Goal: Transaction & Acquisition: Purchase product/service

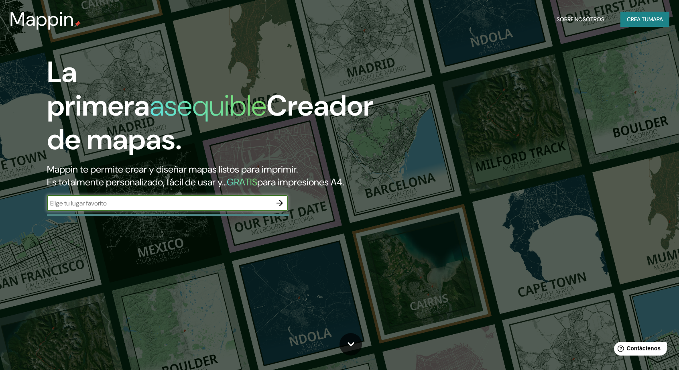
click at [211, 205] on input "text" at bounding box center [159, 203] width 225 height 9
paste input "-1.0227643423985482, -80.38835809688356"
type input "-1.0227643423985482, -80.38835809688356"
click at [276, 202] on icon "button" at bounding box center [280, 203] width 10 height 10
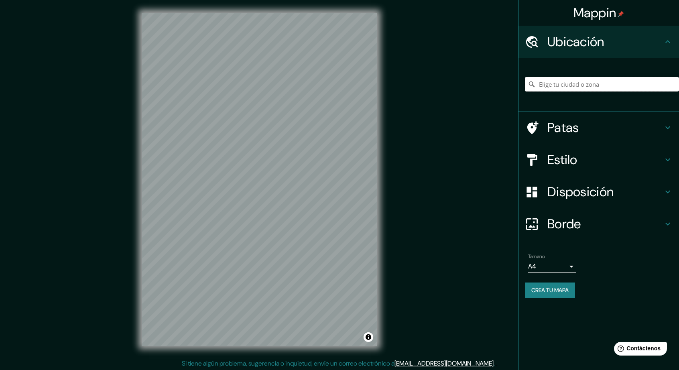
click at [595, 85] on input "Elige tu ciudad o zona" at bounding box center [602, 84] width 154 height 14
paste input "-1.022736, -80.388371"
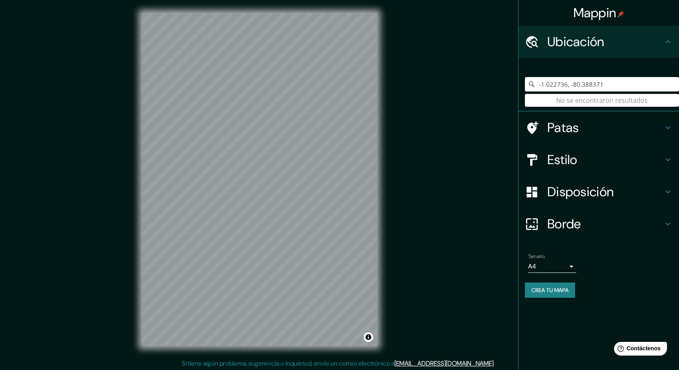
type input "-1.022736, -80.388371"
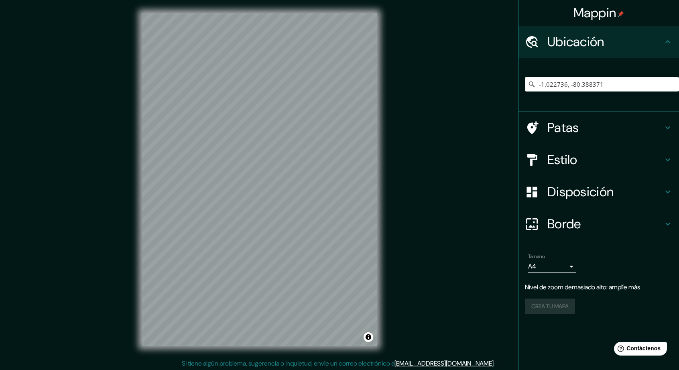
click at [599, 159] on h4 "Estilo" at bounding box center [605, 160] width 116 height 16
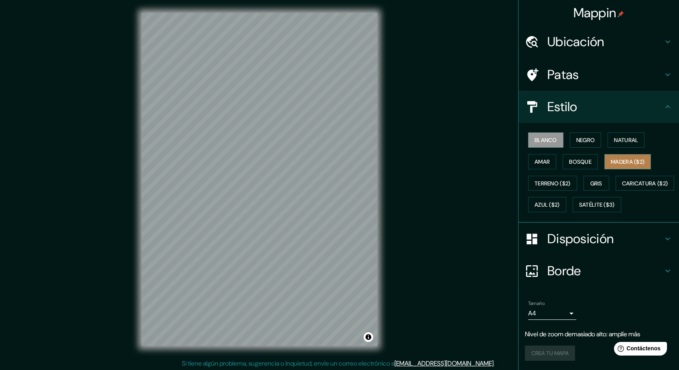
click at [628, 158] on font "Madera ($2)" at bounding box center [628, 161] width 34 height 7
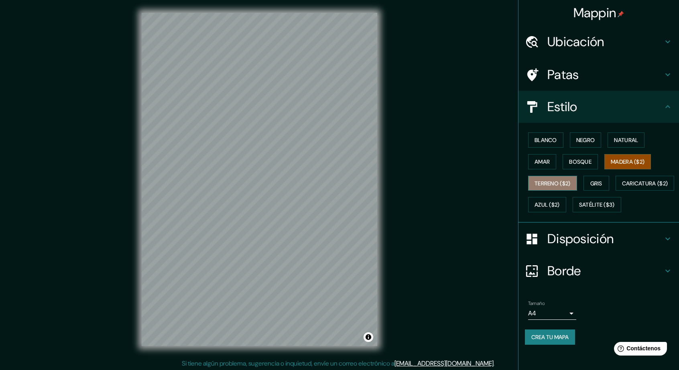
click at [557, 183] on font "Terreno ($2)" at bounding box center [552, 183] width 36 height 7
click at [592, 181] on font "Gris" at bounding box center [596, 183] width 12 height 7
click at [593, 247] on font "Disposición" at bounding box center [580, 238] width 66 height 17
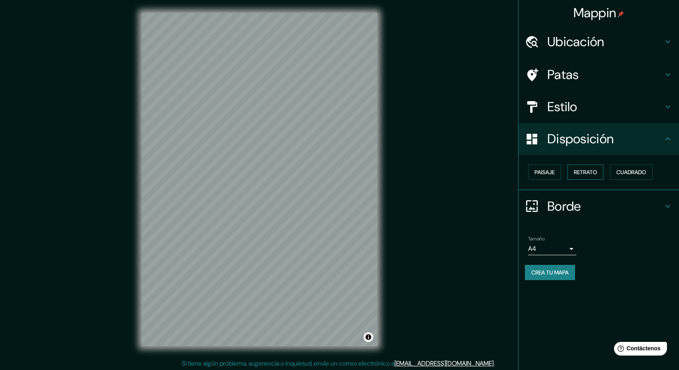
click at [582, 173] on font "Retrato" at bounding box center [585, 171] width 23 height 7
click at [550, 166] on button "Paisaje" at bounding box center [544, 171] width 33 height 15
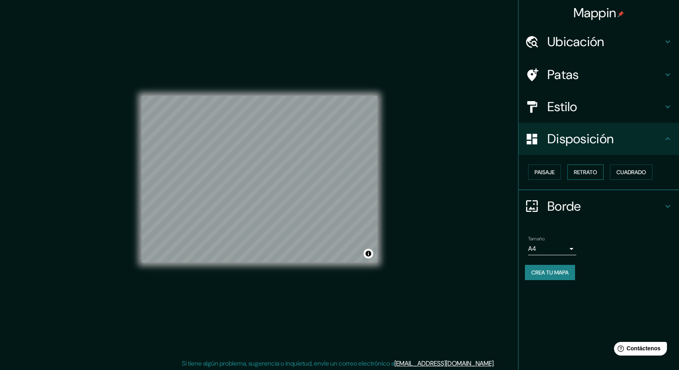
click at [584, 169] on font "Retrato" at bounding box center [585, 171] width 23 height 7
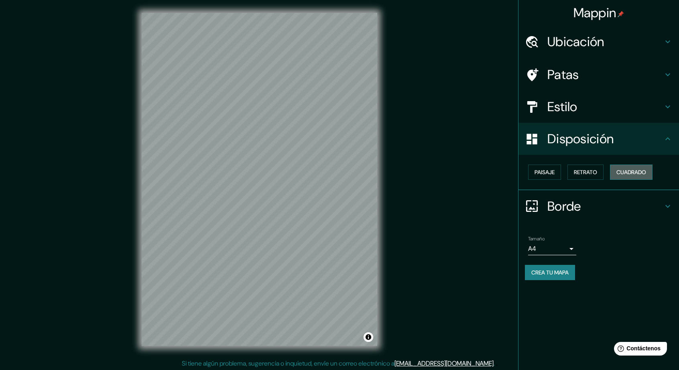
click at [629, 168] on font "Cuadrado" at bounding box center [631, 171] width 30 height 7
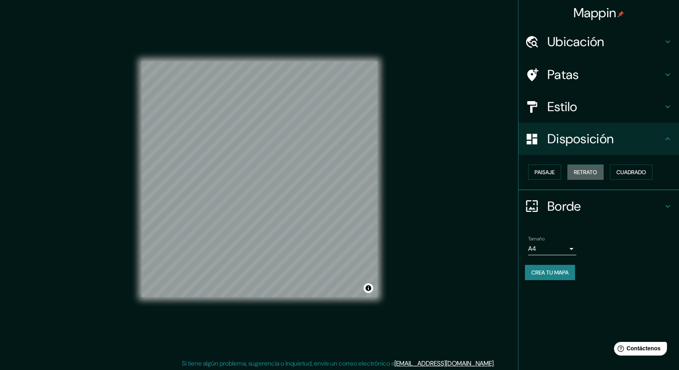
click at [589, 167] on font "Retrato" at bounding box center [585, 172] width 23 height 10
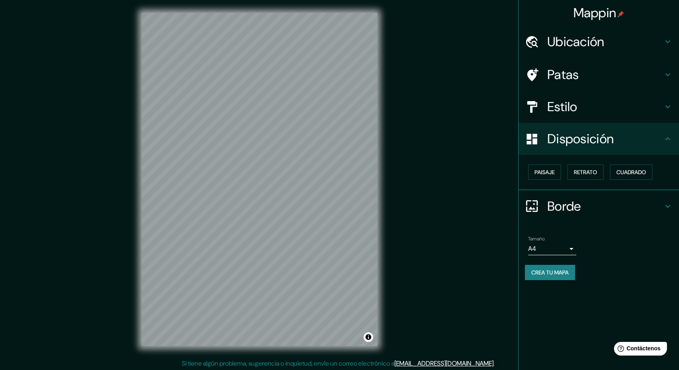
click at [619, 106] on h4 "Estilo" at bounding box center [605, 107] width 116 height 16
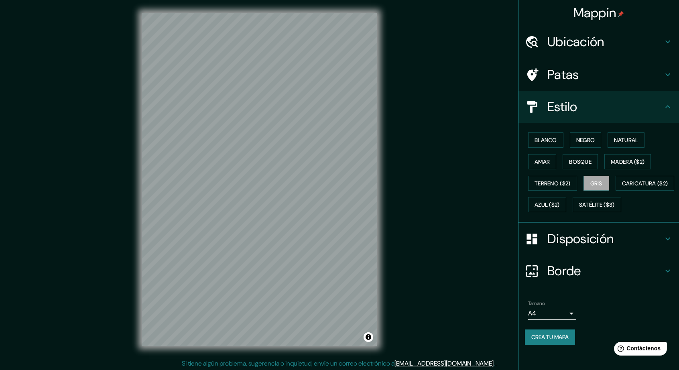
click at [574, 152] on div "Blanco Negro Natural [PERSON_NAME] ($2) Terreno ($2) Gris Caricatura ($2) Azul …" at bounding box center [602, 172] width 154 height 86
click at [578, 162] on font "Bosque" at bounding box center [580, 161] width 22 height 7
click at [540, 154] on button "Amar" at bounding box center [542, 161] width 28 height 15
click at [570, 158] on font "Bosque" at bounding box center [580, 161] width 22 height 7
click at [625, 158] on font "Madera ($2)" at bounding box center [628, 161] width 34 height 7
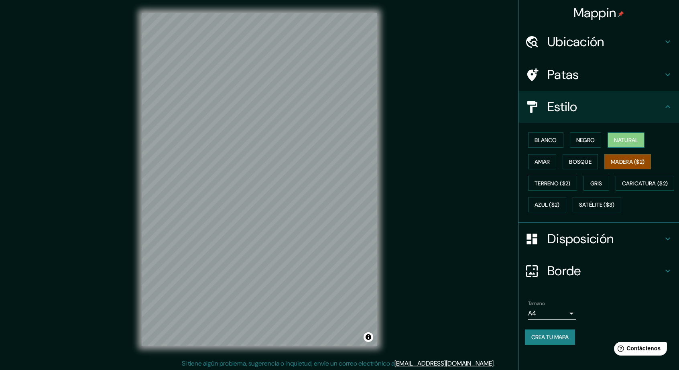
click at [635, 139] on button "Natural" at bounding box center [625, 139] width 37 height 15
click at [581, 144] on font "Negro" at bounding box center [585, 140] width 19 height 10
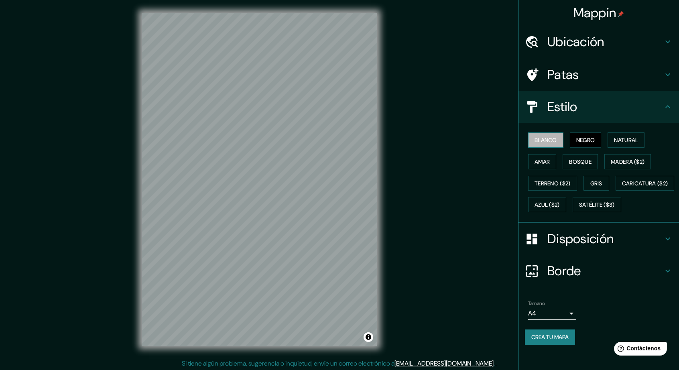
click at [547, 146] on button "Blanco" at bounding box center [545, 139] width 35 height 15
drag, startPoint x: 508, startPoint y: 48, endPoint x: 546, endPoint y: -7, distance: 66.7
click at [546, 0] on html "Mappin Ubicación -1.022736, -80.388371 No se encontraron resultados Patas Estil…" at bounding box center [339, 185] width 679 height 370
